Goal: Task Accomplishment & Management: Manage account settings

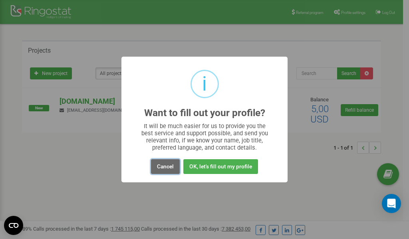
click at [163, 169] on button "Cancel" at bounding box center [165, 166] width 29 height 15
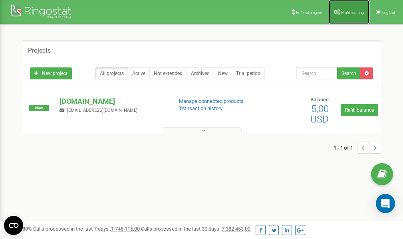
click at [348, 11] on span "Profile settings" at bounding box center [353, 12] width 24 height 4
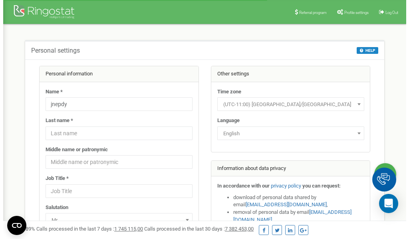
scroll to position [40, 0]
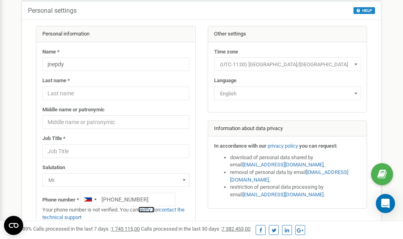
click at [152, 209] on link "verify it" at bounding box center [146, 210] width 16 height 6
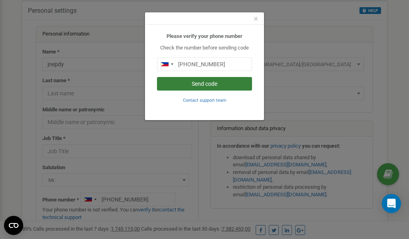
click at [214, 85] on button "Send code" at bounding box center [204, 84] width 95 height 14
